Goal: Task Accomplishment & Management: Complete application form

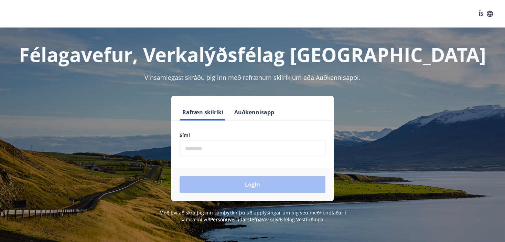
click at [188, 150] on input "phone" at bounding box center [253, 148] width 146 height 17
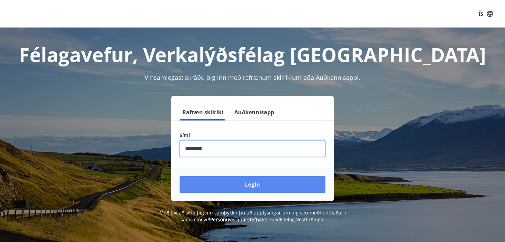
type input "********"
click at [245, 185] on button "Login" at bounding box center [253, 184] width 146 height 17
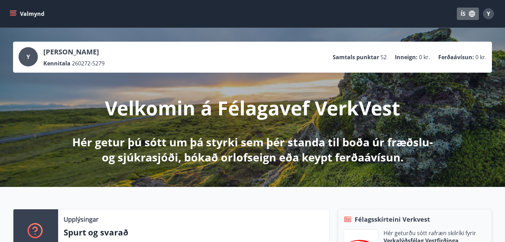
click at [463, 14] on button "ÍS" at bounding box center [468, 14] width 22 height 12
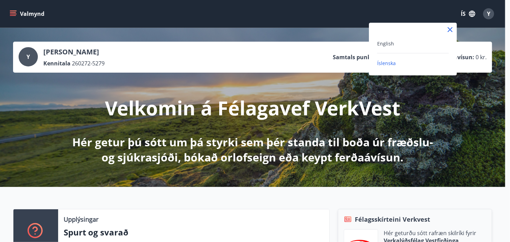
click at [401, 43] on div "English" at bounding box center [413, 43] width 72 height 8
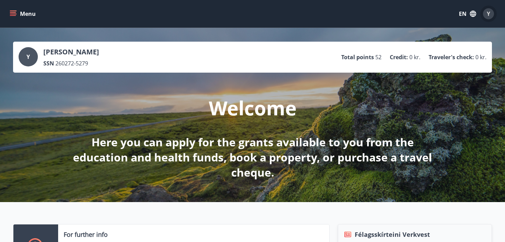
click at [488, 13] on span "Y" at bounding box center [488, 14] width 3 height 8
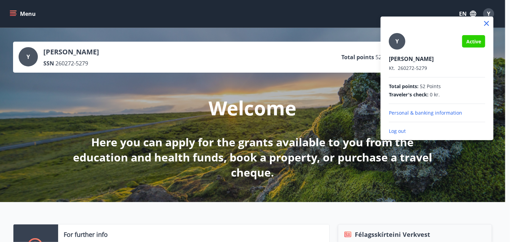
click at [357, 5] on div at bounding box center [255, 121] width 510 height 242
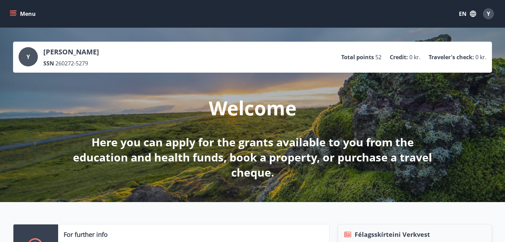
click at [11, 14] on icon "menu" at bounding box center [13, 13] width 7 height 7
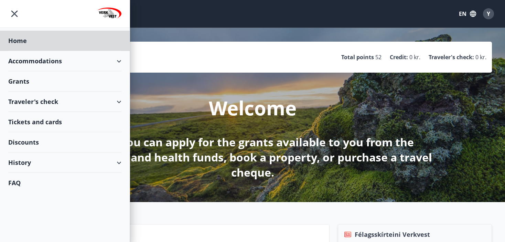
click at [14, 81] on div "Grants" at bounding box center [64, 81] width 113 height 20
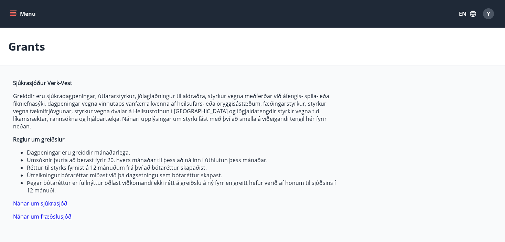
type input "***"
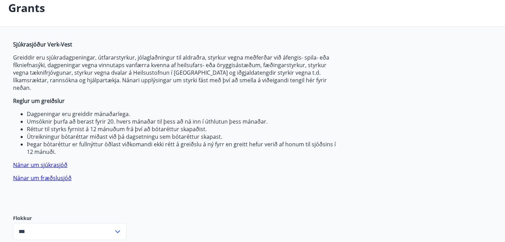
scroll to position [34, 0]
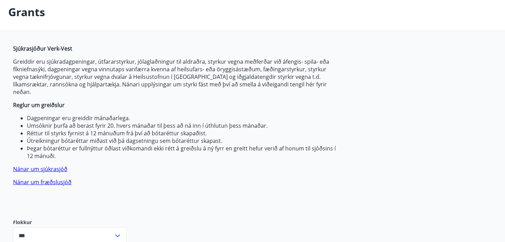
click at [37, 178] on link "Nánar um fræðslusjóð" at bounding box center [42, 182] width 59 height 8
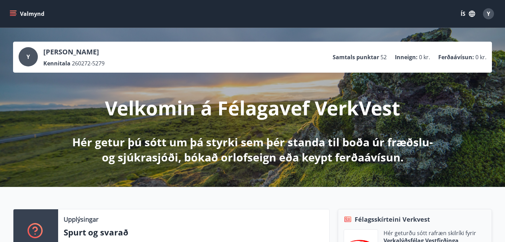
click at [12, 14] on icon "menu" at bounding box center [14, 13] width 8 height 1
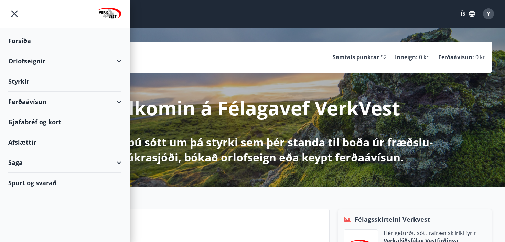
click at [27, 81] on div "Styrkir" at bounding box center [64, 81] width 113 height 20
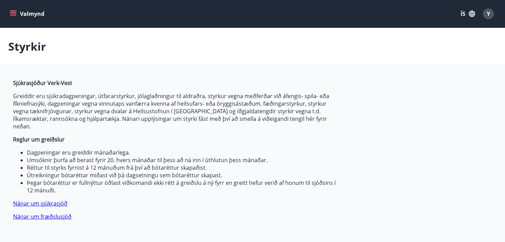
type input "***"
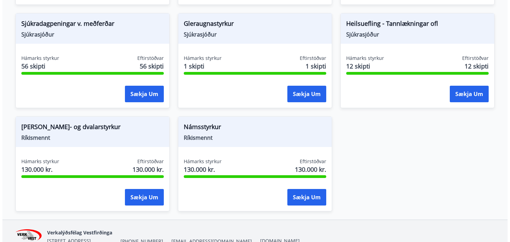
scroll to position [613, 0]
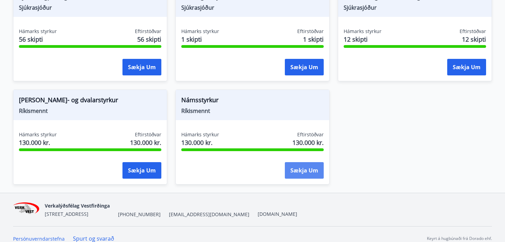
click at [304, 162] on button "Sækja um" at bounding box center [304, 170] width 39 height 17
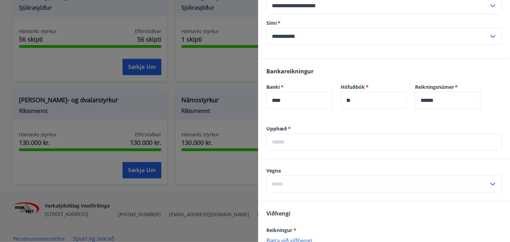
scroll to position [172, 0]
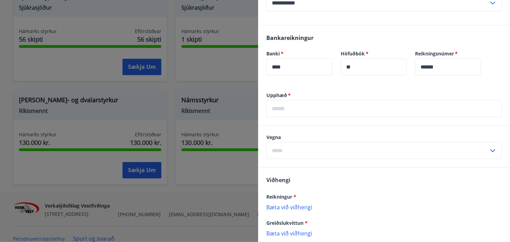
click at [294, 117] on input "text" at bounding box center [383, 108] width 235 height 17
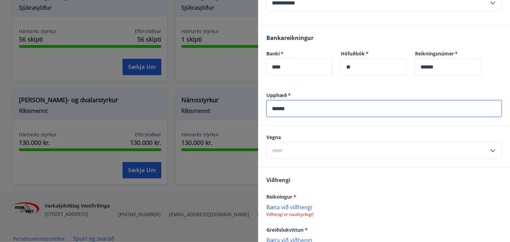
type input "******"
click at [489, 155] on icon at bounding box center [493, 151] width 8 height 8
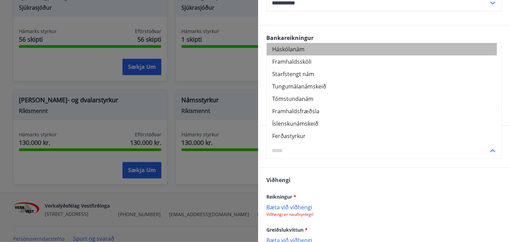
click at [314, 55] on li "Háskólanám" at bounding box center [384, 49] width 235 height 12
type input "**********"
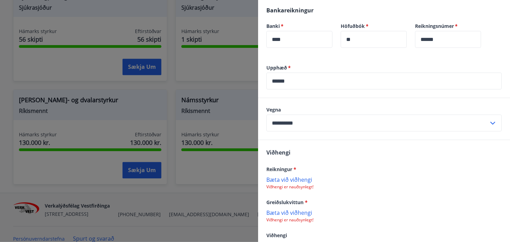
scroll to position [257, 0]
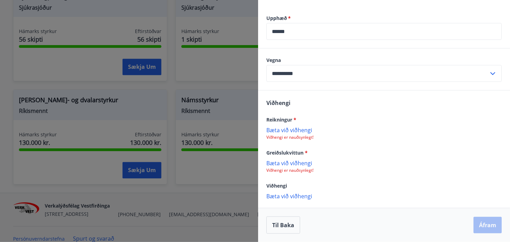
click at [299, 129] on p "Bæta við viðhengi" at bounding box center [383, 129] width 235 height 7
click at [286, 164] on p "Bæta við viðhengi" at bounding box center [383, 162] width 235 height 7
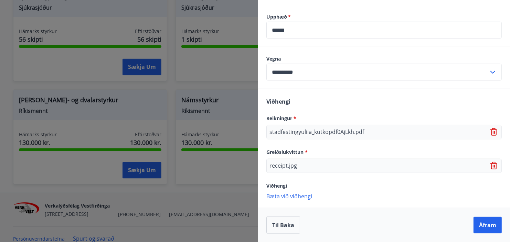
scroll to position [258, 0]
click at [483, 227] on button "Áfram" at bounding box center [488, 225] width 28 height 17
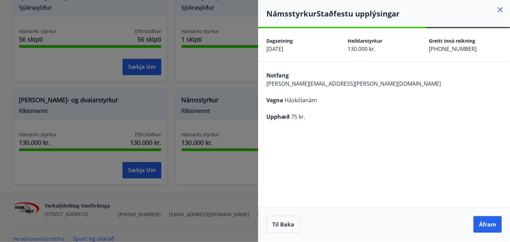
scroll to position [0, 0]
click at [277, 227] on button "Til baka" at bounding box center [283, 224] width 34 height 17
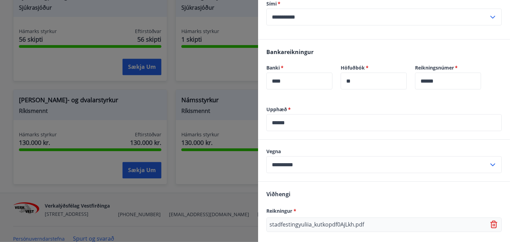
scroll to position [172, 0]
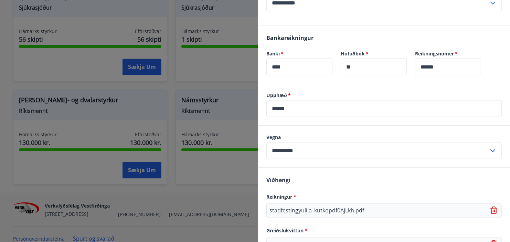
click at [291, 117] on input "******" at bounding box center [383, 108] width 235 height 17
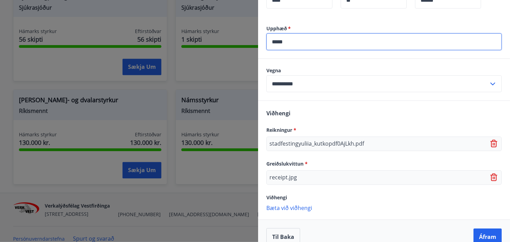
scroll to position [258, 0]
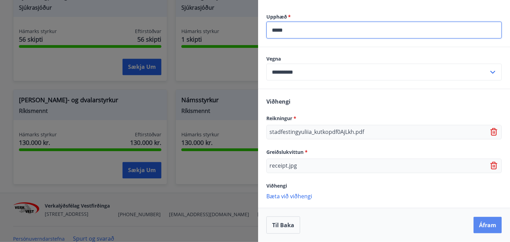
type input "*****"
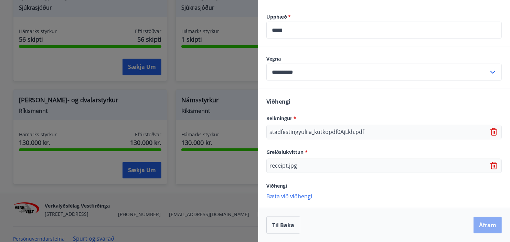
click at [484, 223] on button "Áfram" at bounding box center [488, 225] width 28 height 17
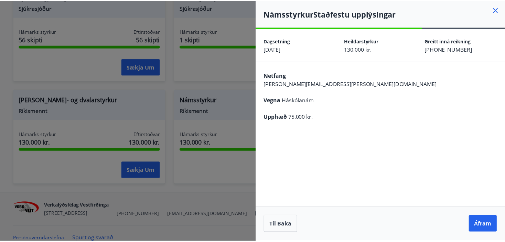
scroll to position [0, 0]
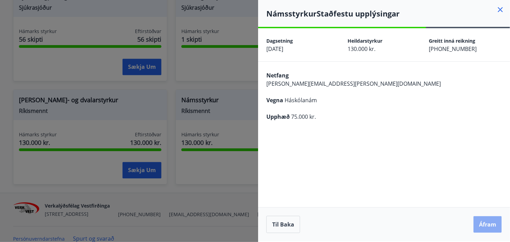
click at [484, 224] on button "Áfram" at bounding box center [488, 224] width 28 height 17
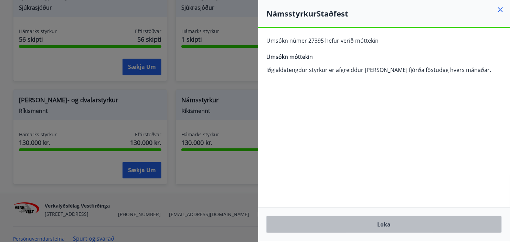
click at [387, 224] on button "Loka" at bounding box center [383, 224] width 235 height 17
